Goal: Task Accomplishment & Management: Use online tool/utility

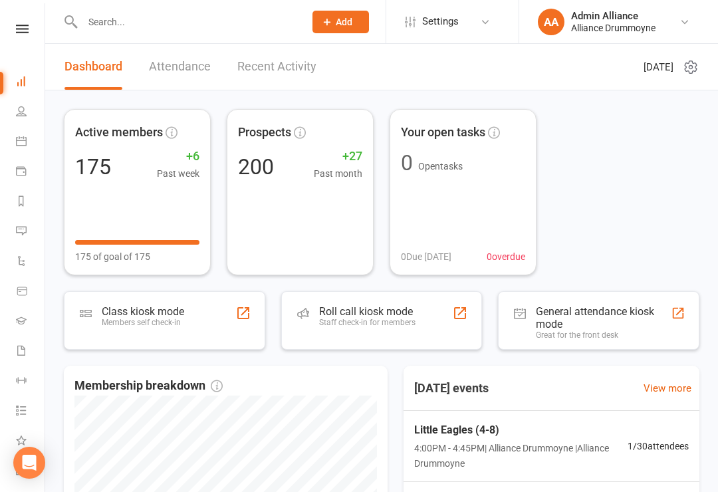
click at [21, 107] on icon at bounding box center [21, 111] width 11 height 11
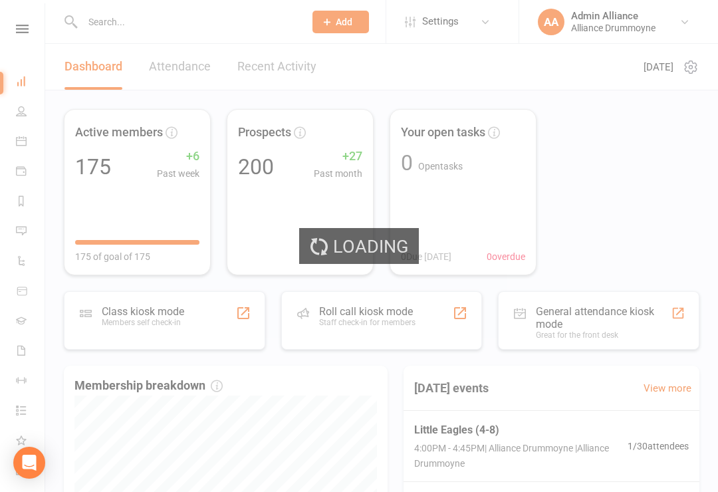
select select "100"
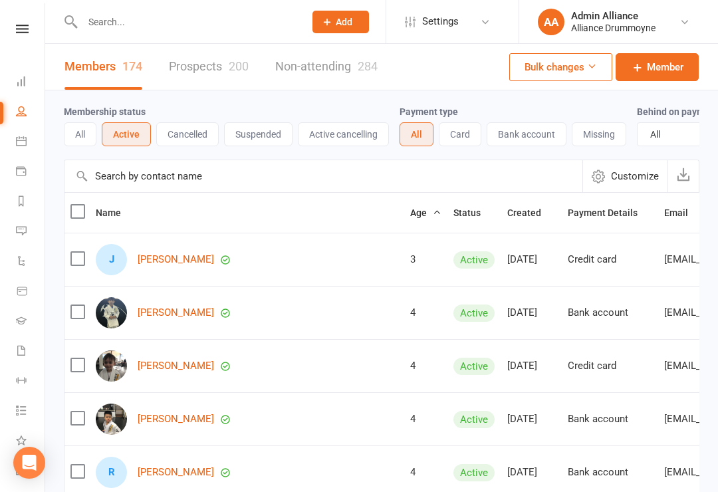
click at [25, 94] on link "Dashboard" at bounding box center [31, 83] width 30 height 30
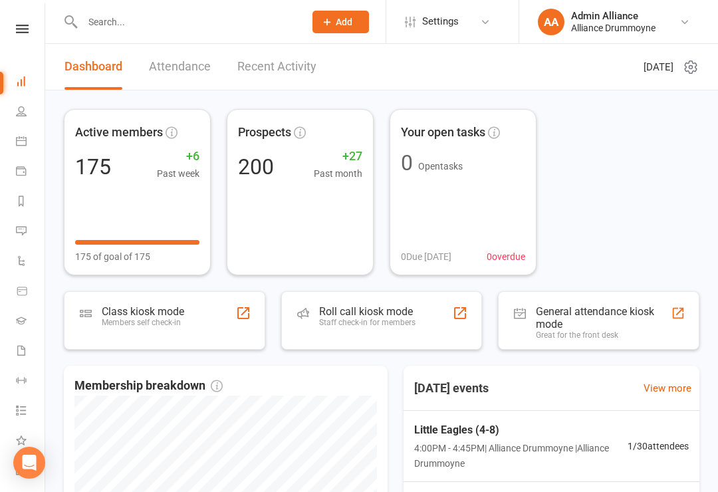
click at [401, 336] on div "Roll call kiosk mode Staff check-in for members" at bounding box center [367, 322] width 96 height 35
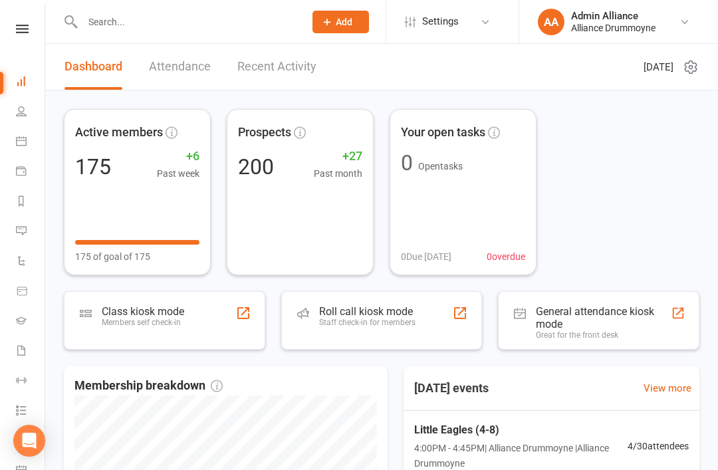
click at [343, 323] on div "Staff check-in for members" at bounding box center [367, 322] width 96 height 9
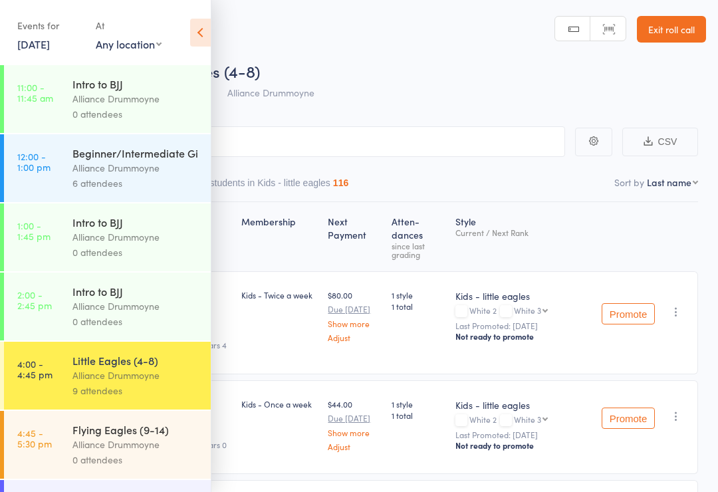
click at [208, 42] on icon at bounding box center [200, 33] width 21 height 28
click at [192, 42] on icon at bounding box center [200, 33] width 21 height 28
click at [198, 33] on icon at bounding box center [200, 33] width 21 height 28
click at [182, 29] on div "Events for 15 Sep, 2025 15 Sep, 2025 September 2025 Sun Mon Tue Wed Thu Fri Sat…" at bounding box center [105, 33] width 211 height 67
click at [198, 32] on icon at bounding box center [200, 33] width 21 height 28
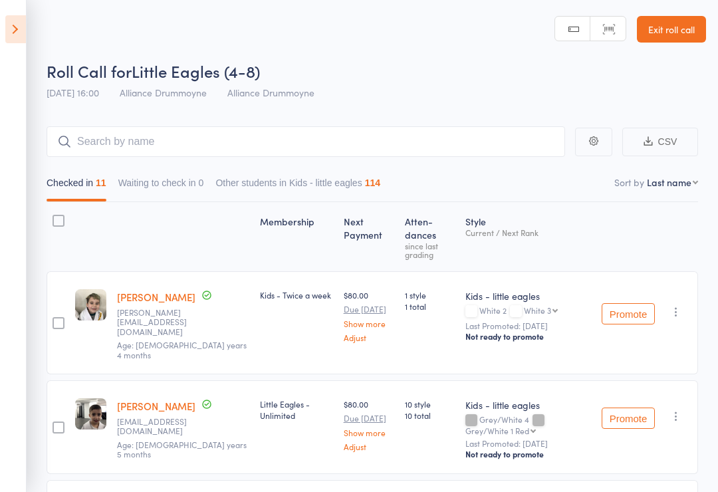
click at [692, 191] on nav "Checked in 11 Waiting to check in 0 Other students in Kids - little eagles 114" at bounding box center [372, 186] width 663 height 31
click at [688, 189] on select "First name Last name Birthday today? Behind on payments? Check in time Next pay…" at bounding box center [672, 181] width 51 height 13
select select "9"
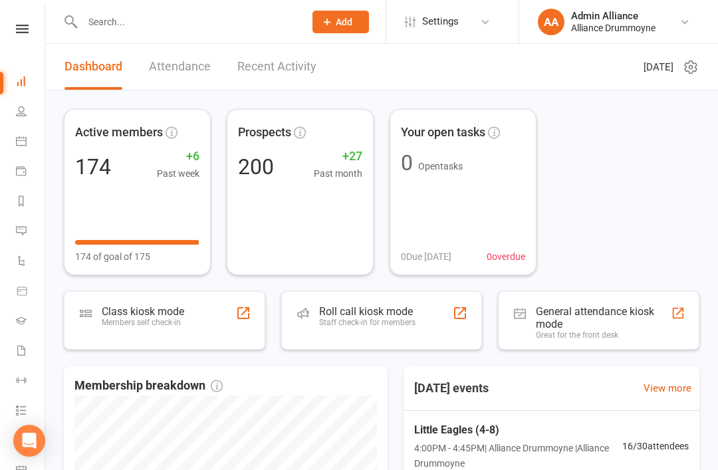
click at [19, 104] on link "People" at bounding box center [31, 113] width 30 height 30
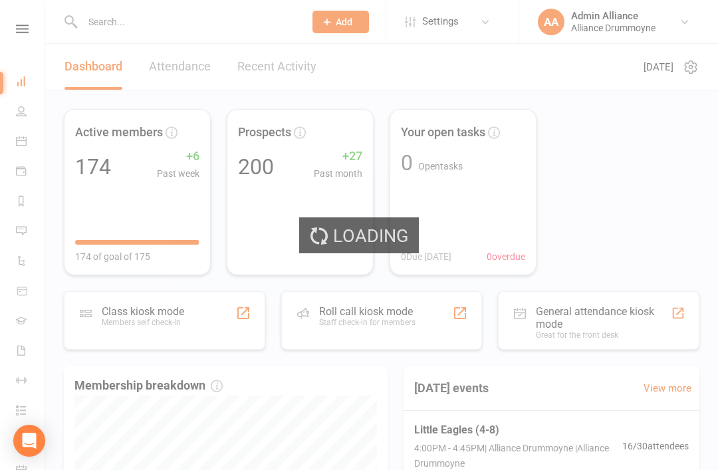
select select "100"
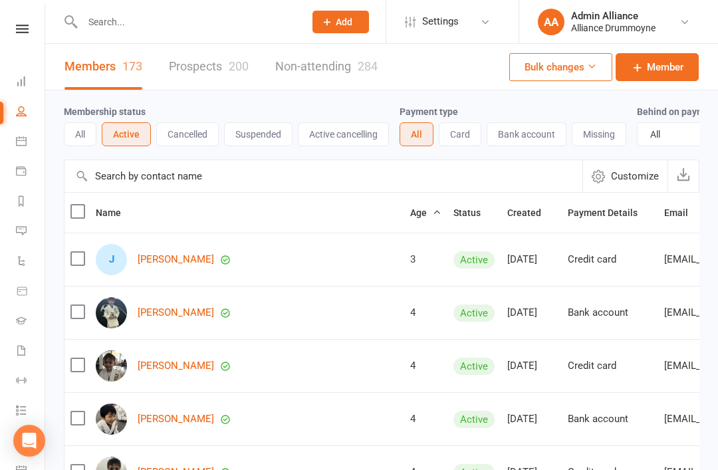
click at [21, 79] on icon at bounding box center [21, 81] width 11 height 11
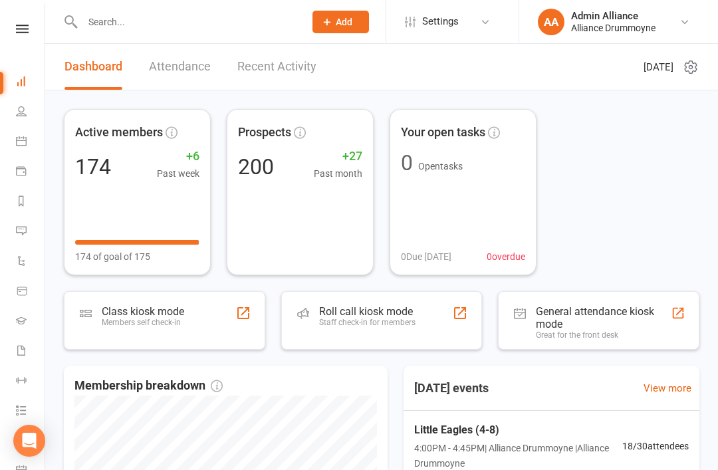
click at [384, 318] on div "Staff check-in for members" at bounding box center [367, 322] width 96 height 9
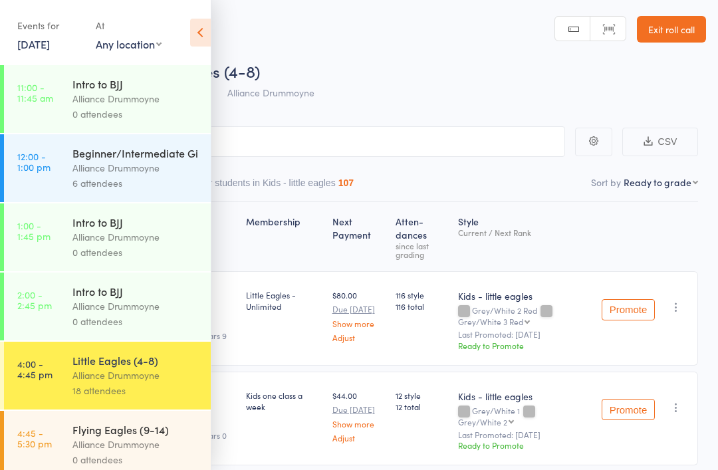
click at [201, 29] on icon at bounding box center [200, 33] width 21 height 28
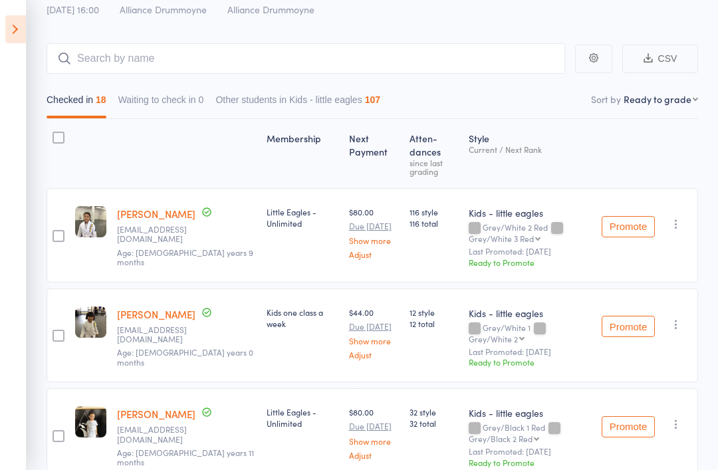
scroll to position [126, 0]
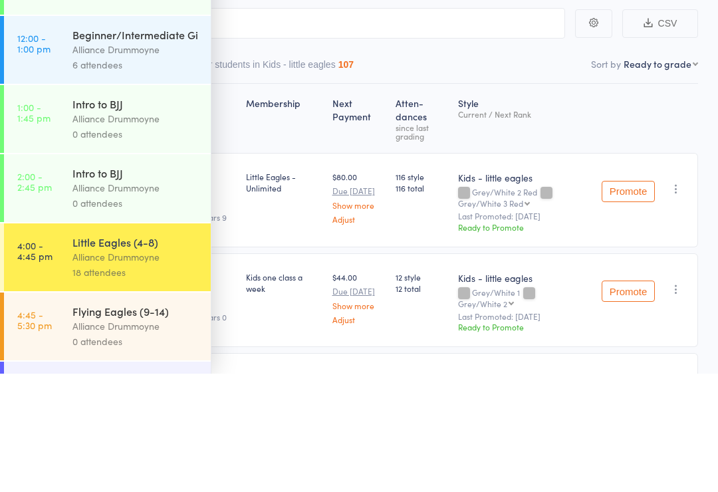
click at [209, 29] on aside "Events for 15 Sep, 2025 15 Sep, 2025 September 2025 Sun Mon Tue Wed Thu Fri Sat…" at bounding box center [105, 246] width 211 height 492
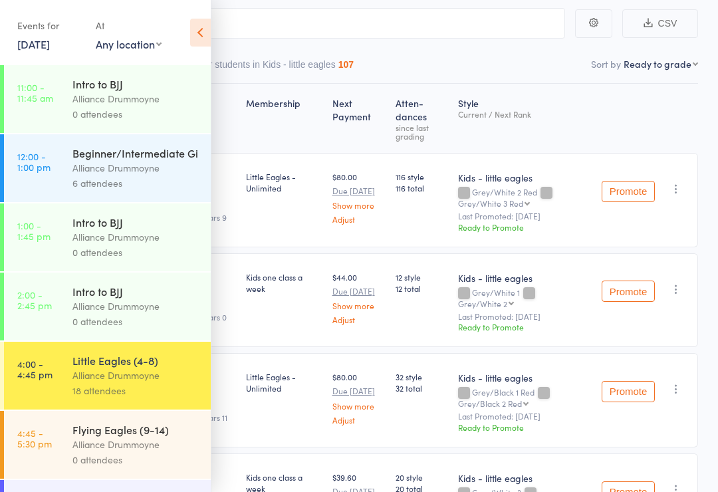
click at [205, 31] on icon at bounding box center [200, 33] width 21 height 28
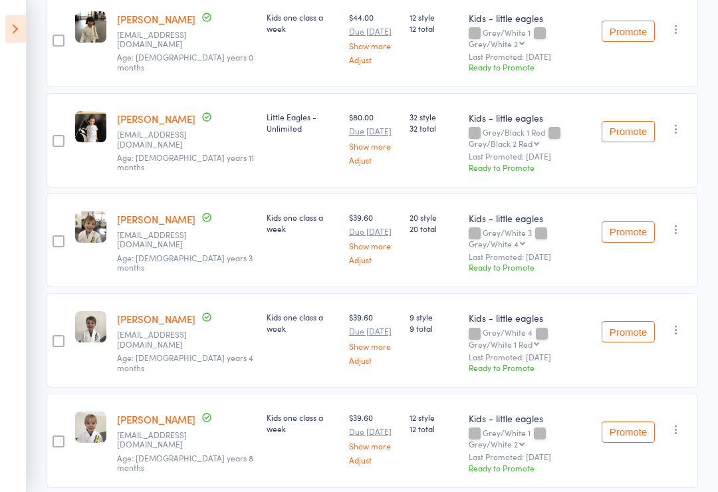
scroll to position [379, 0]
click at [674, 222] on icon "button" at bounding box center [675, 228] width 13 height 13
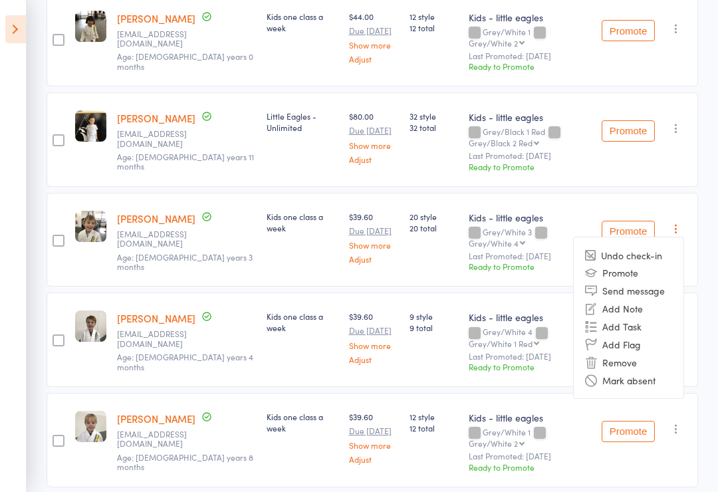
click at [641, 353] on li "Remove" at bounding box center [628, 362] width 110 height 18
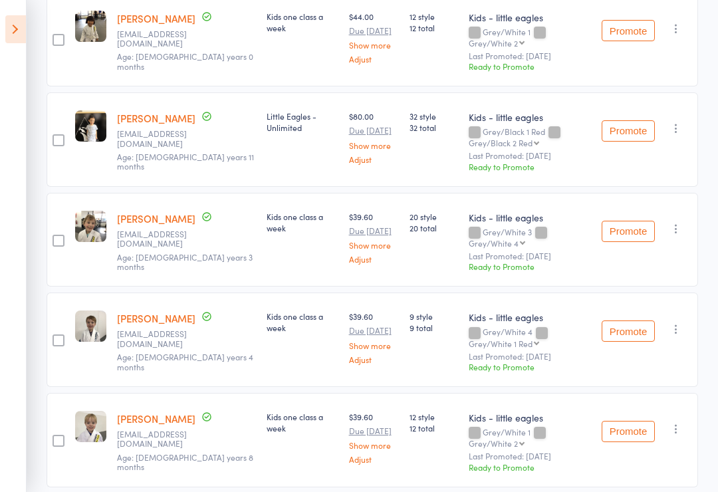
scroll to position [399, 0]
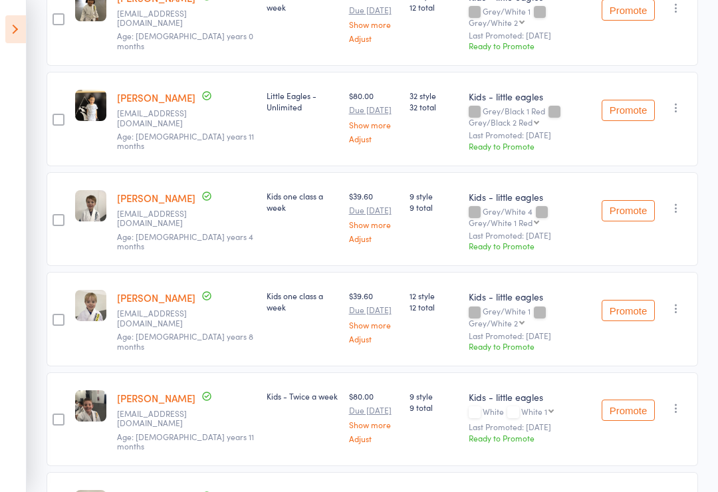
click at [21, 37] on icon at bounding box center [15, 29] width 21 height 28
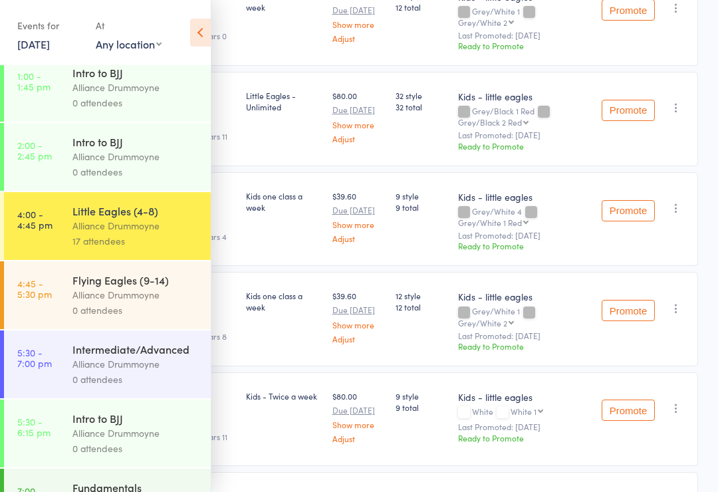
scroll to position [248, 0]
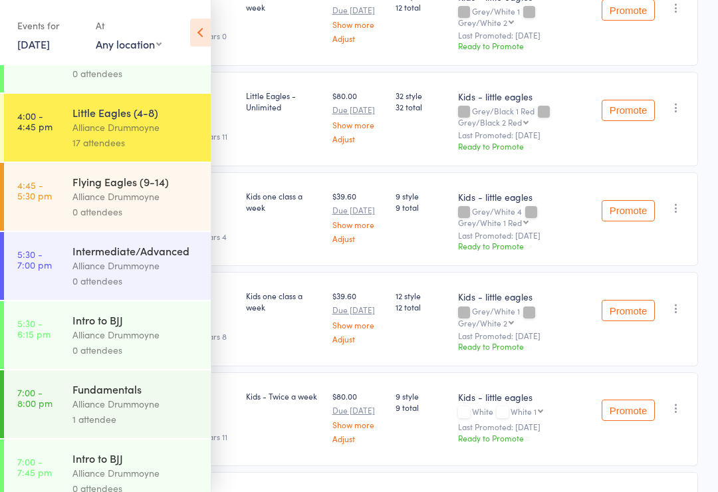
click at [71, 219] on link "4:45 - 5:30 pm Flying Eagles (9-14) Alliance Drummoyne 0 attendees" at bounding box center [107, 197] width 207 height 68
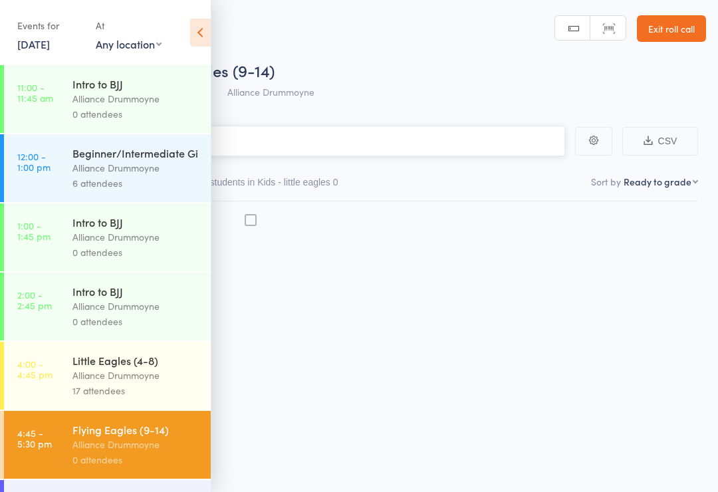
scroll to position [9, 0]
click at [195, 34] on icon at bounding box center [200, 33] width 21 height 28
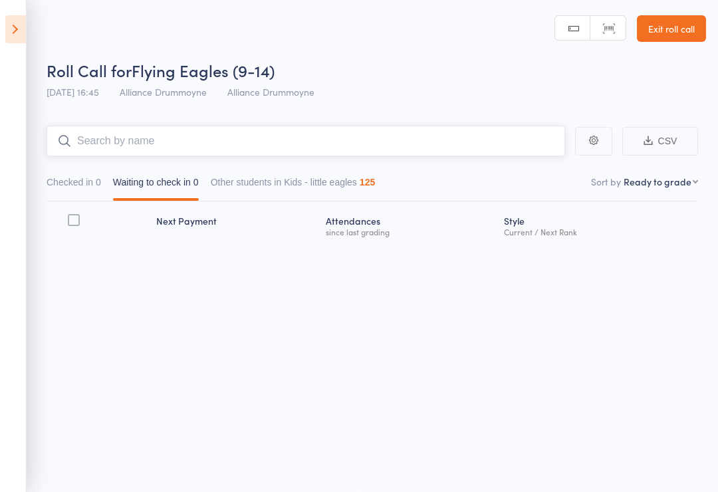
click at [139, 144] on input "search" at bounding box center [306, 141] width 518 height 31
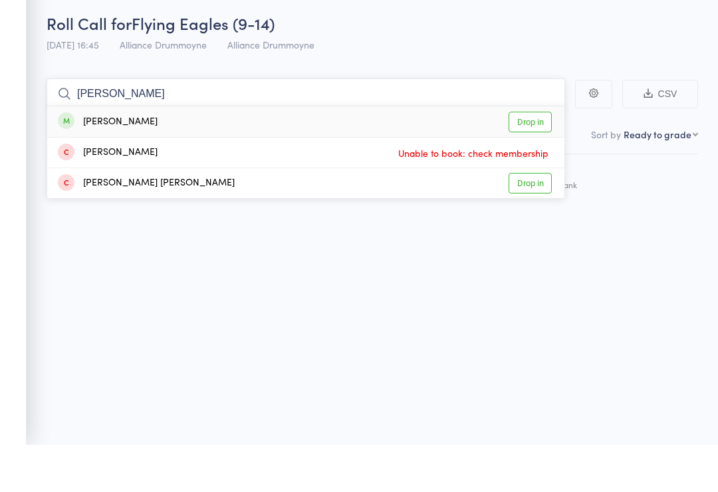
type input "Chloe"
click at [536, 159] on link "Drop in" at bounding box center [529, 169] width 43 height 21
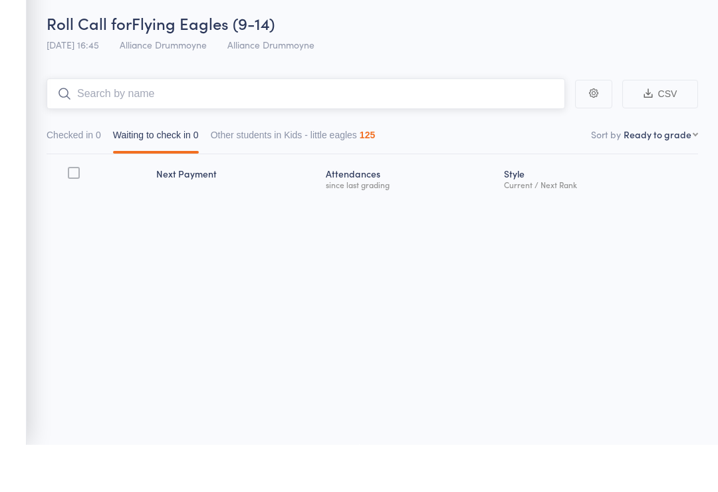
scroll to position [0, 0]
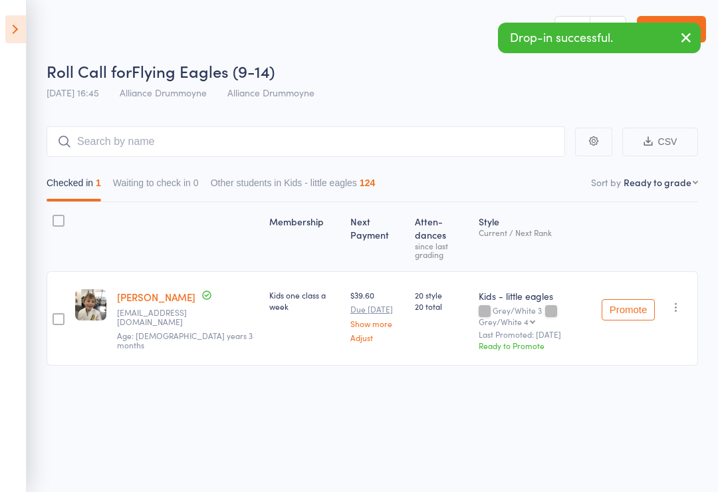
click at [20, 35] on icon at bounding box center [15, 29] width 21 height 28
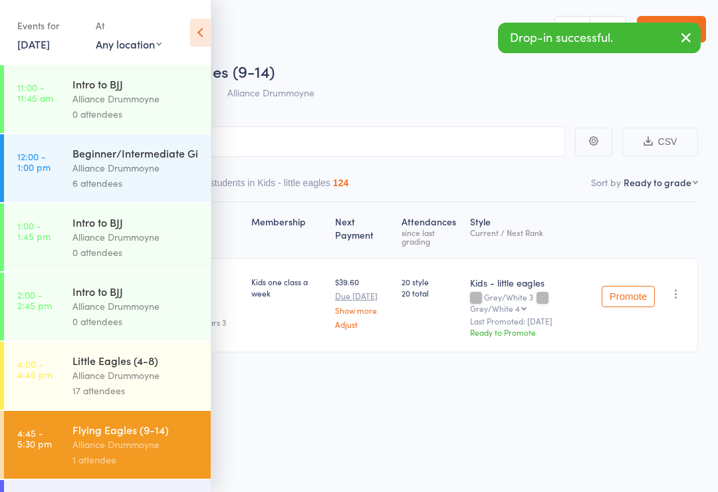
click at [70, 379] on link "4:00 - 4:45 pm Little Eagles (4-8) Alliance Drummoyne 17 attendees" at bounding box center [107, 376] width 207 height 68
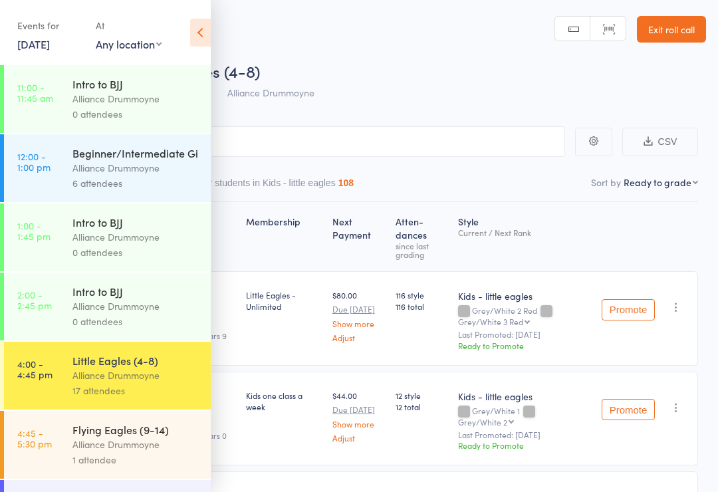
click at [199, 34] on icon at bounding box center [200, 33] width 21 height 28
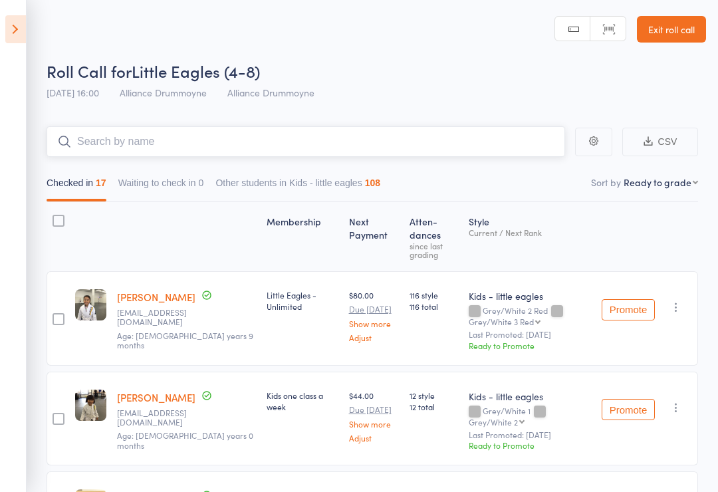
click at [112, 142] on input "search" at bounding box center [306, 141] width 518 height 31
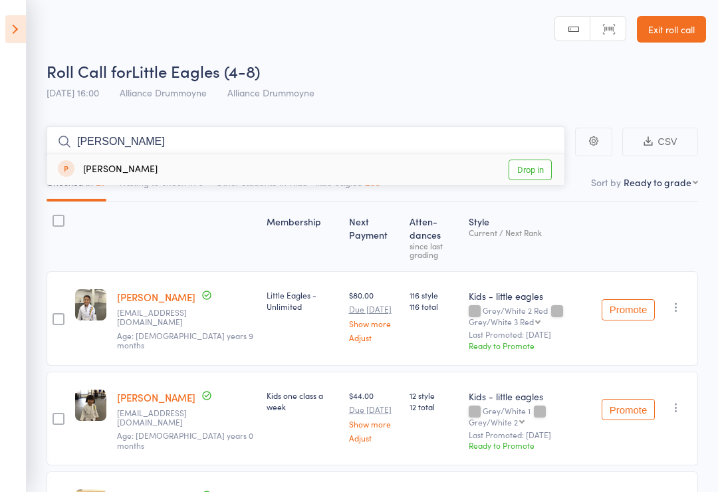
type input "Beatrix"
click at [535, 173] on link "Drop in" at bounding box center [529, 169] width 43 height 21
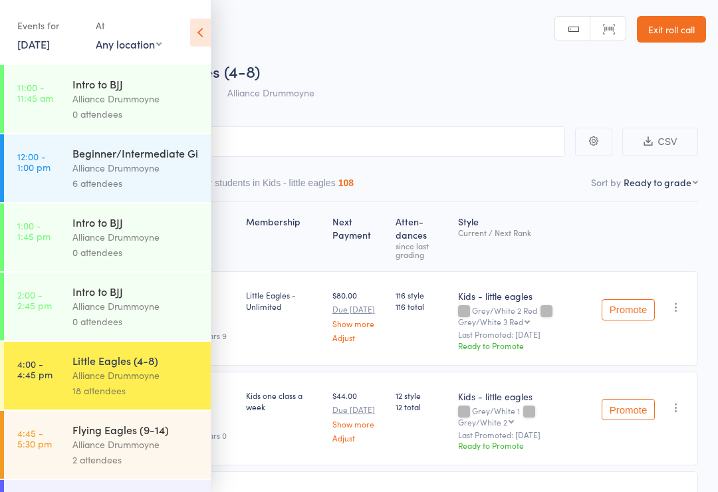
click at [199, 29] on icon at bounding box center [200, 33] width 21 height 28
click at [199, 28] on icon at bounding box center [200, 33] width 21 height 28
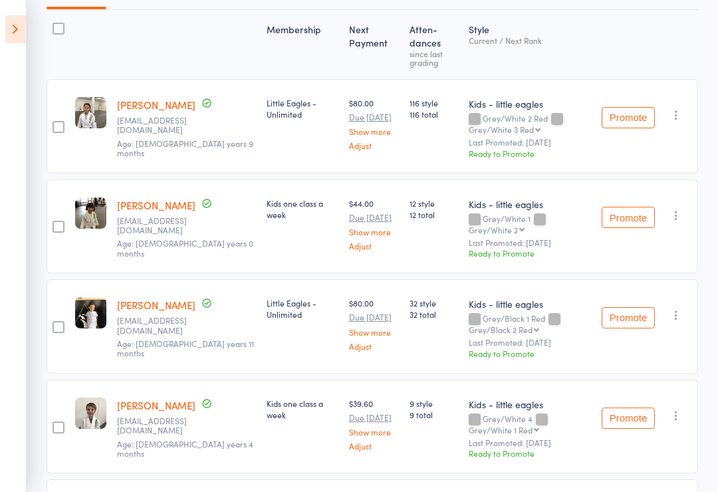
scroll to position [191, 0]
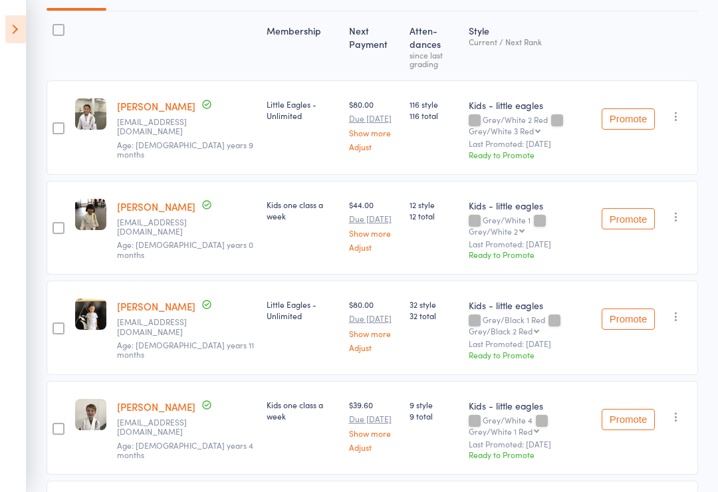
click at [641, 208] on button "Promote" at bounding box center [627, 218] width 53 height 21
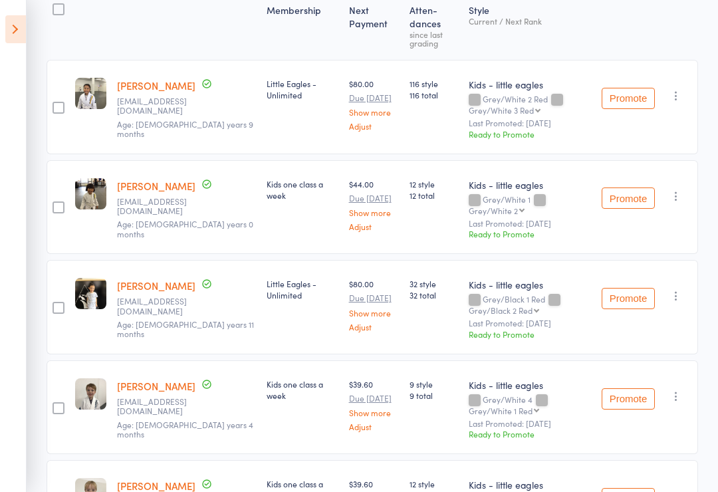
click at [624, 187] on button "Promote" at bounding box center [627, 197] width 53 height 21
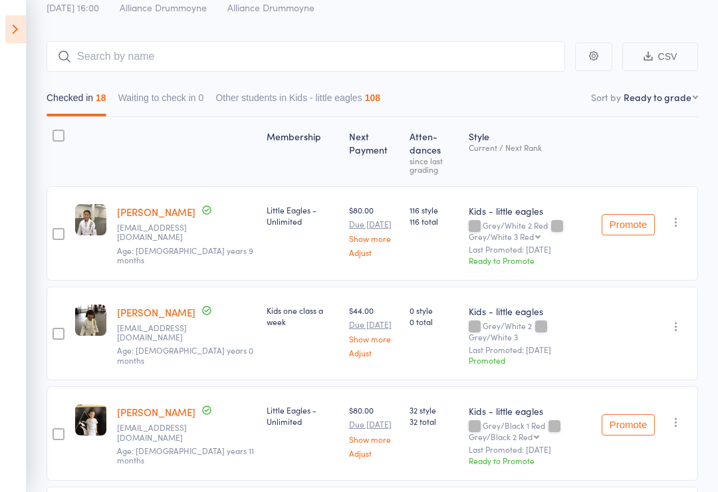
scroll to position [0, 0]
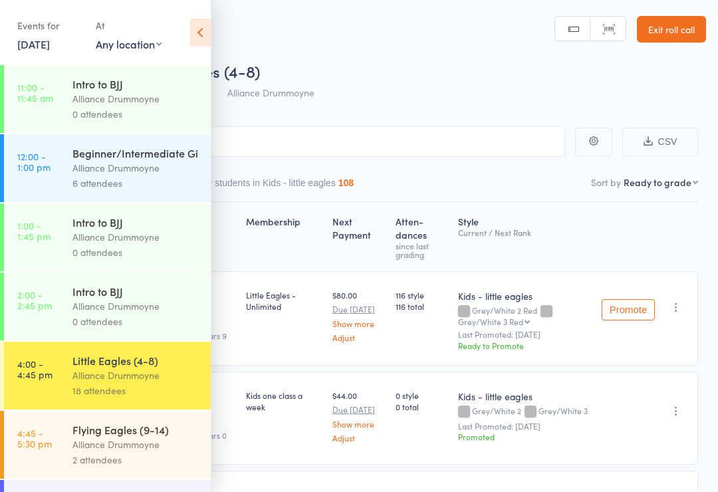
click at [199, 35] on icon at bounding box center [200, 33] width 21 height 28
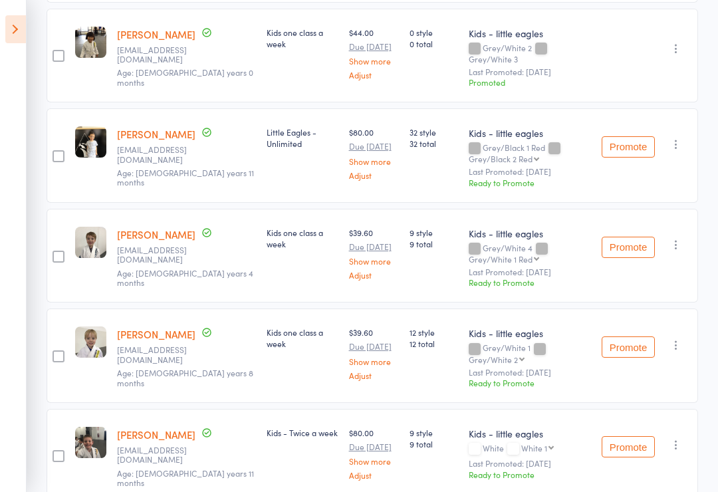
click at [625, 237] on button "Promote" at bounding box center [627, 247] width 53 height 21
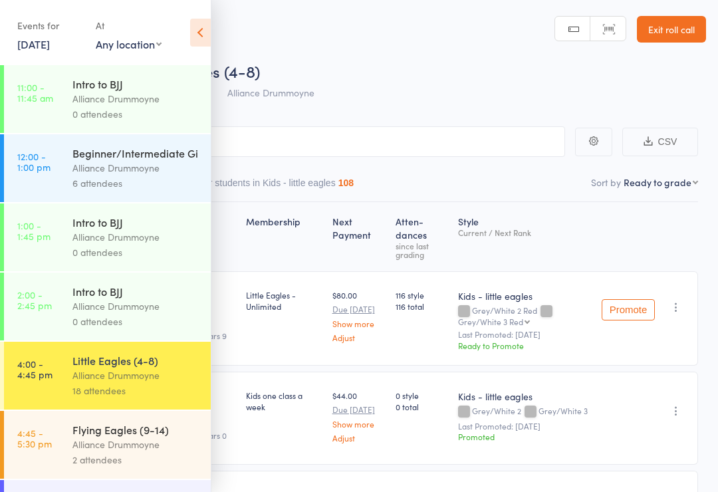
click at [197, 34] on icon at bounding box center [200, 33] width 21 height 28
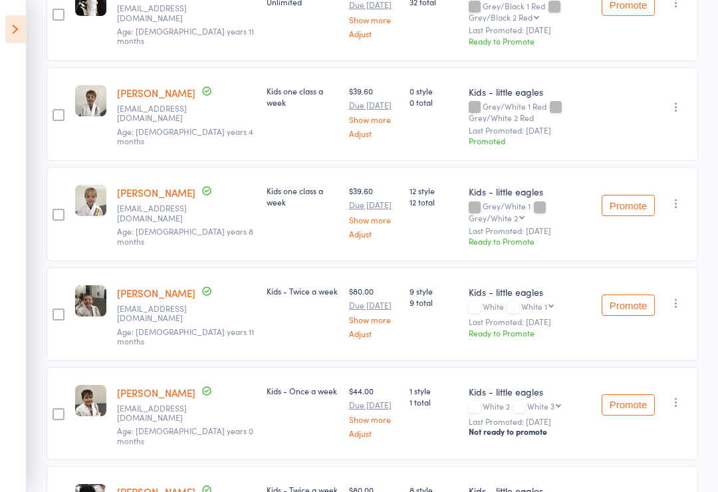
scroll to position [506, 0]
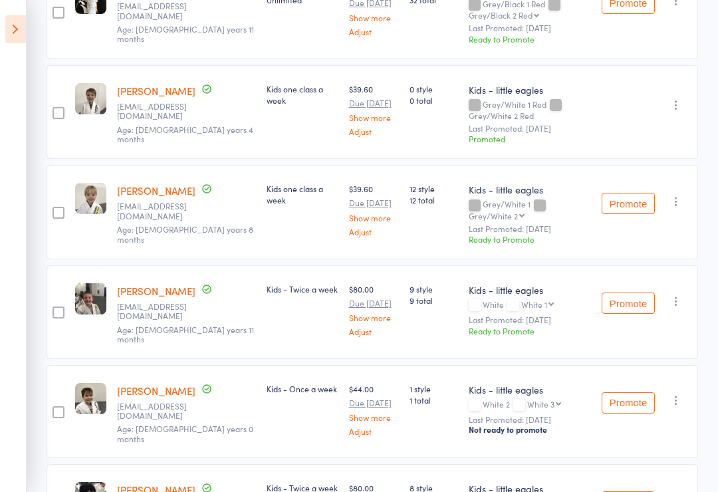
click at [626, 193] on button "Promote" at bounding box center [627, 203] width 53 height 21
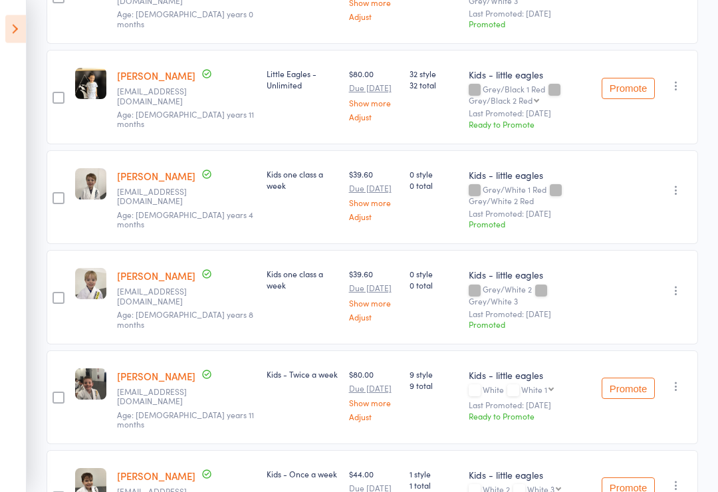
scroll to position [473, 0]
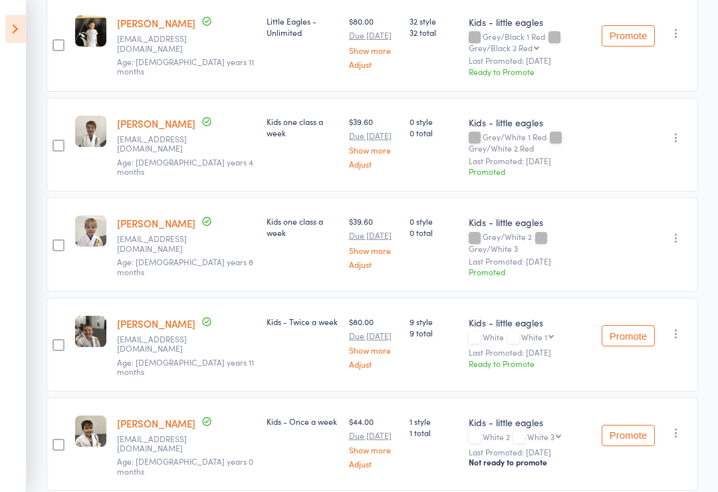
click at [629, 326] on button "Promote" at bounding box center [627, 336] width 53 height 21
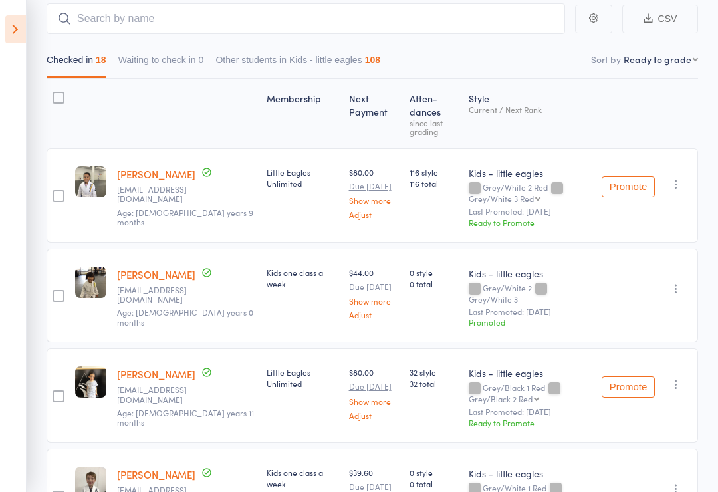
scroll to position [0, 0]
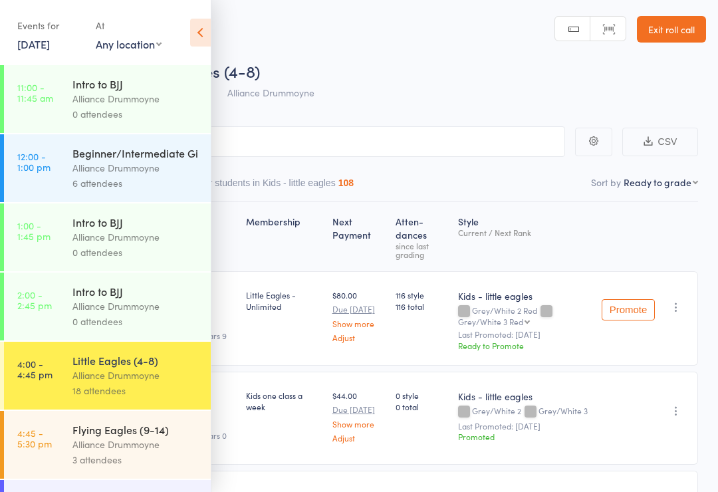
click at [202, 34] on icon at bounding box center [200, 33] width 21 height 28
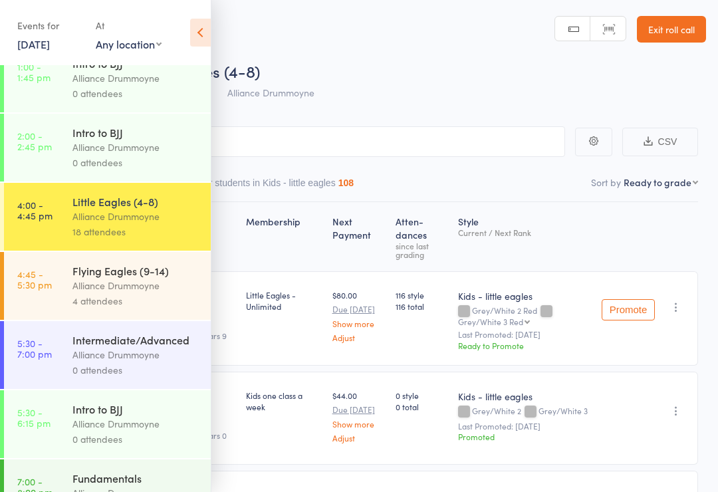
scroll to position [193, 0]
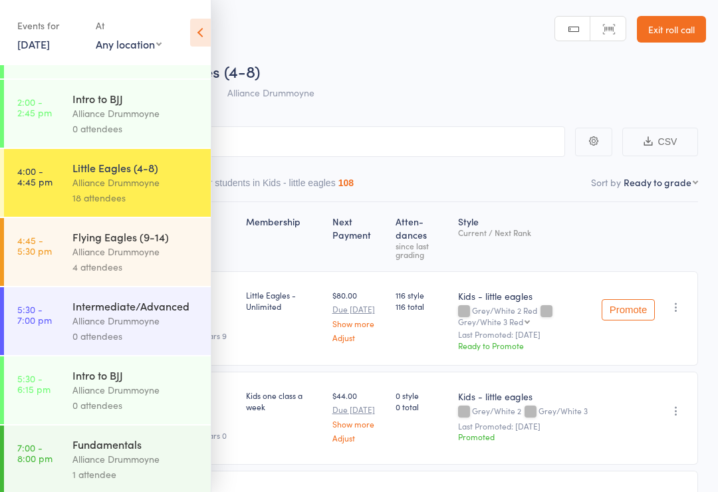
click at [190, 41] on icon at bounding box center [200, 33] width 21 height 28
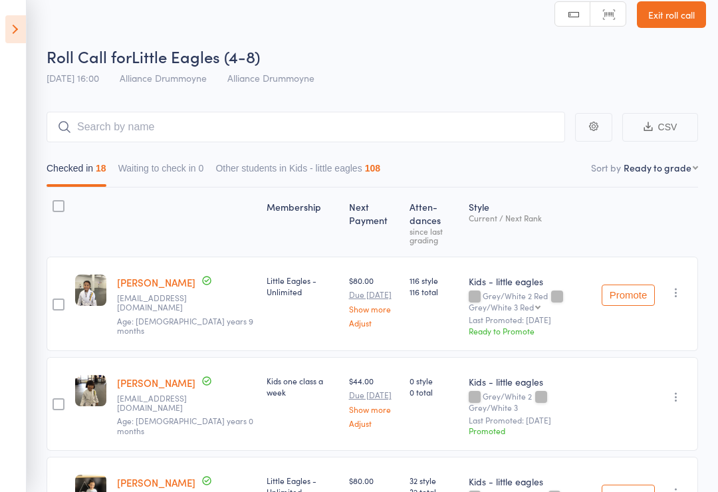
scroll to position [0, 0]
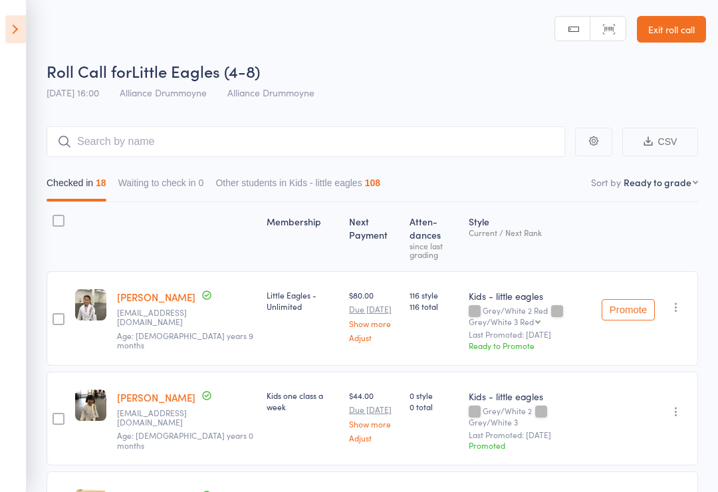
click at [680, 21] on link "Exit roll call" at bounding box center [671, 29] width 69 height 27
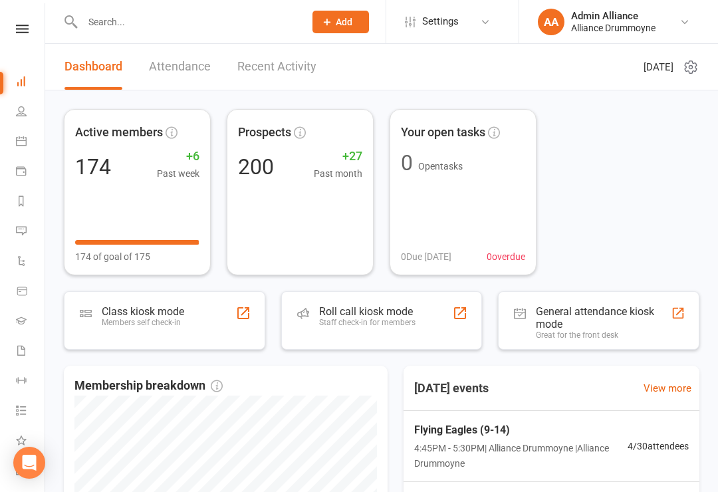
click at [395, 322] on div "Staff check-in for members" at bounding box center [367, 322] width 96 height 9
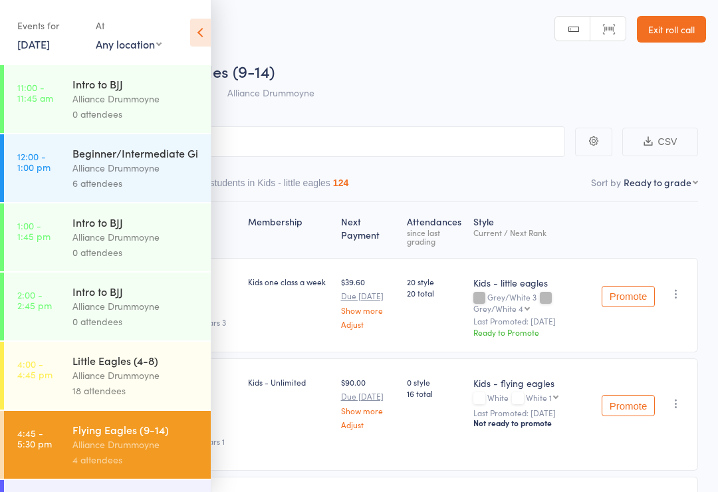
click at [496, 63] on div "Roll Call for Flying Eagles (9-14)" at bounding box center [376, 71] width 659 height 22
click at [209, 32] on icon at bounding box center [200, 33] width 21 height 28
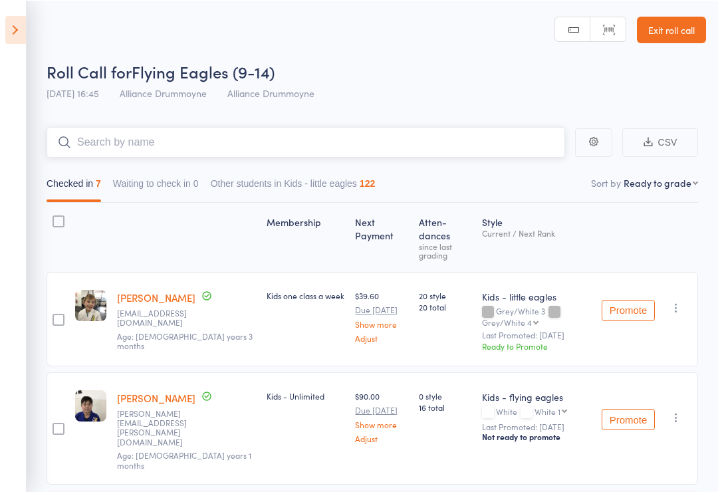
click at [458, 136] on input "search" at bounding box center [306, 141] width 518 height 31
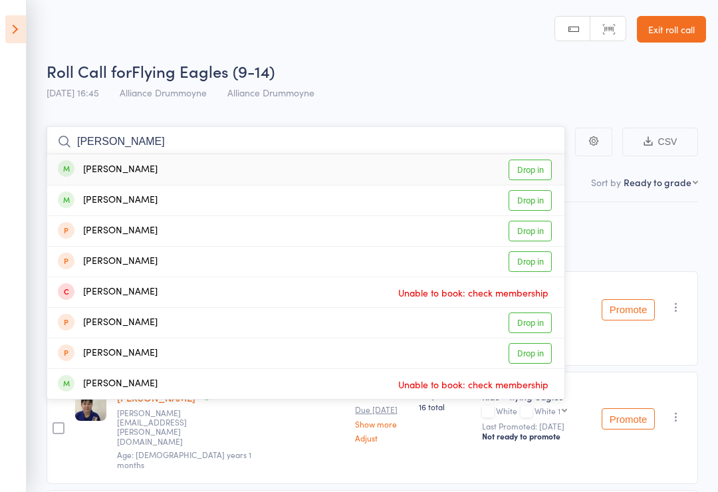
type input "Leo"
click at [535, 165] on link "Drop in" at bounding box center [529, 169] width 43 height 21
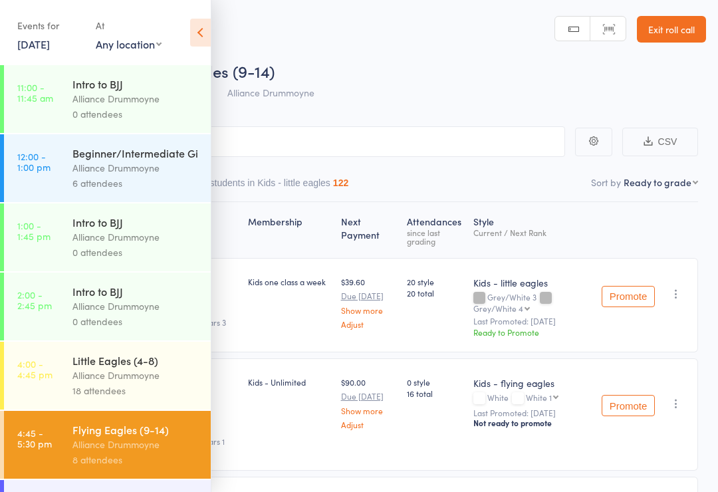
click at [202, 25] on icon at bounding box center [200, 33] width 21 height 28
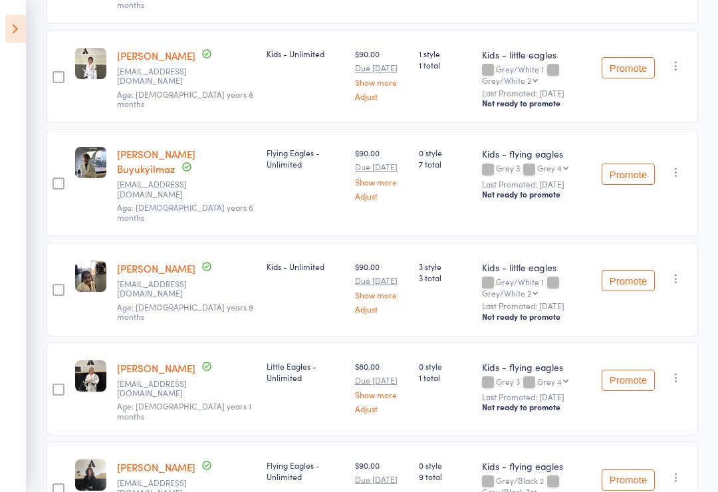
scroll to position [569, 0]
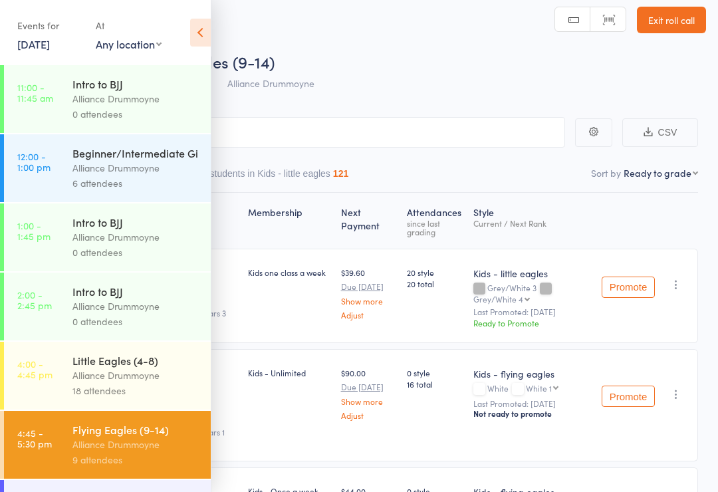
click at [312, 125] on input "search" at bounding box center [292, 132] width 545 height 31
click at [202, 22] on icon at bounding box center [200, 33] width 21 height 28
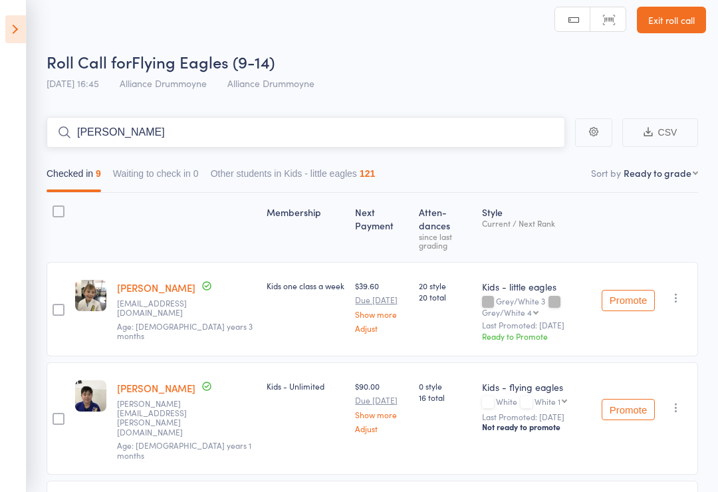
click at [128, 128] on input "Kai" at bounding box center [306, 132] width 518 height 31
type input "Kai"
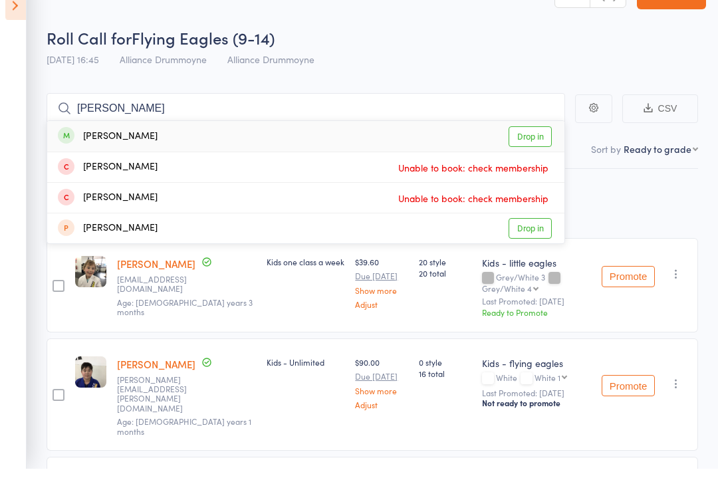
click at [538, 150] on link "Drop in" at bounding box center [529, 160] width 43 height 21
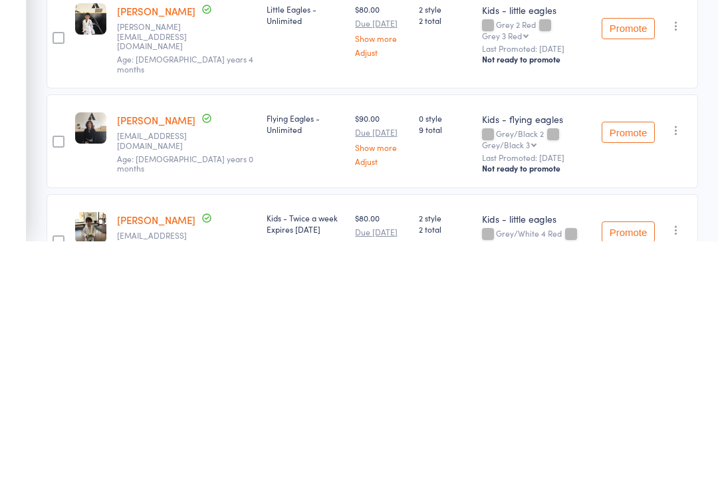
scroll to position [754, 0]
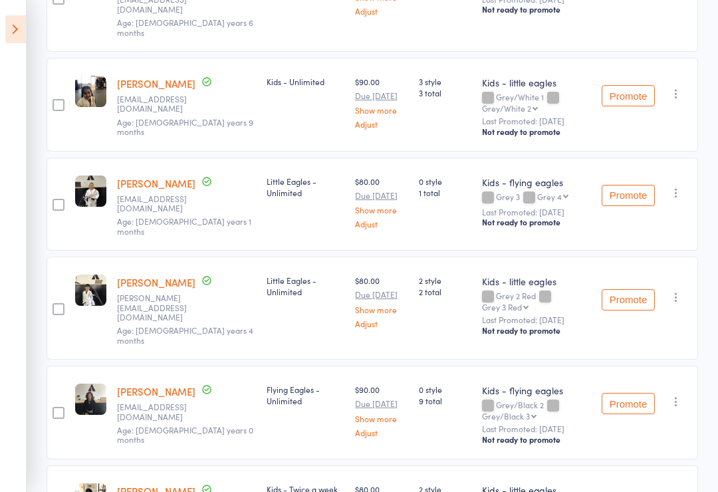
click at [679, 491] on icon "button" at bounding box center [675, 500] width 13 height 13
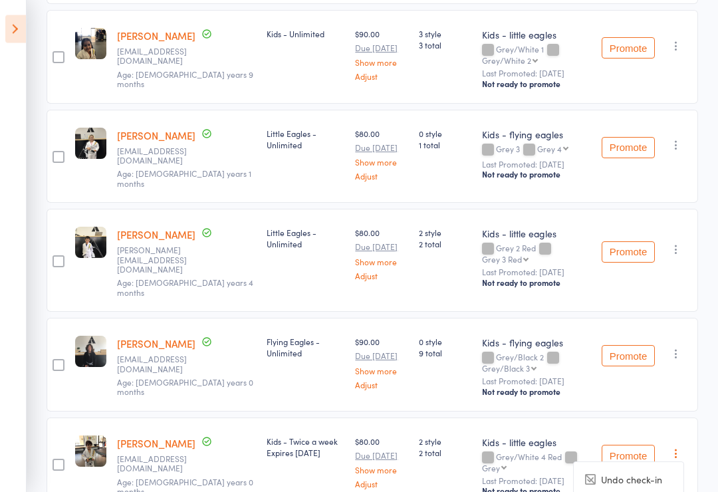
scroll to position [811, 0]
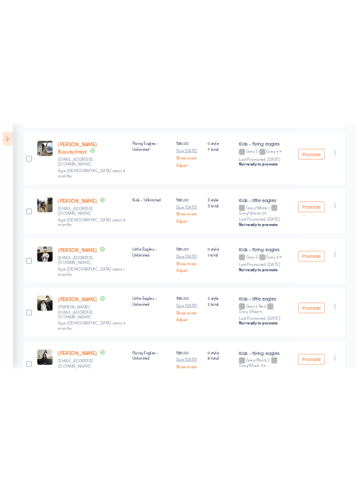
scroll to position [2144, 0]
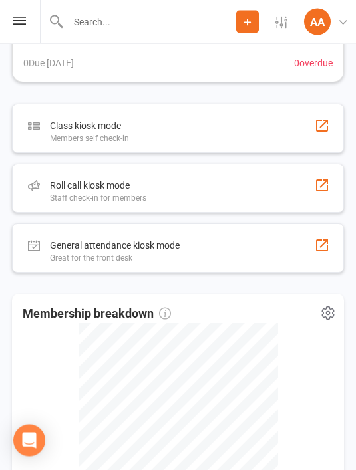
scroll to position [622, 0]
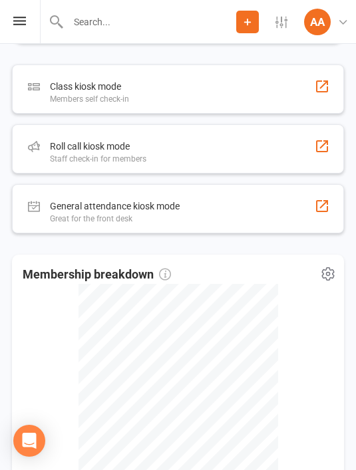
click at [305, 140] on div "Roll call kiosk mode Staff check-in for members" at bounding box center [178, 148] width 332 height 49
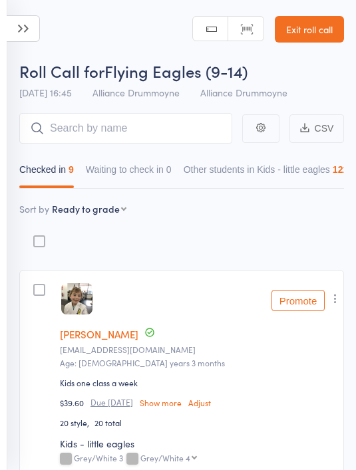
click at [29, 39] on icon at bounding box center [23, 28] width 33 height 27
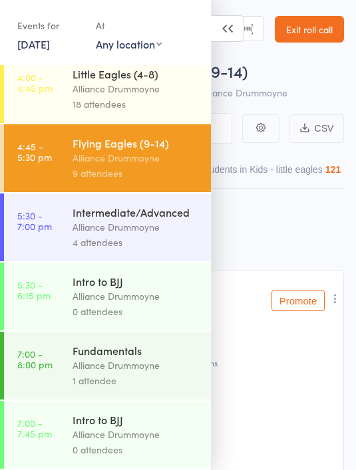
scroll to position [300, 0]
click at [160, 221] on div "Alliance Drummoyne" at bounding box center [135, 226] width 127 height 15
